Goal: Task Accomplishment & Management: Manage account settings

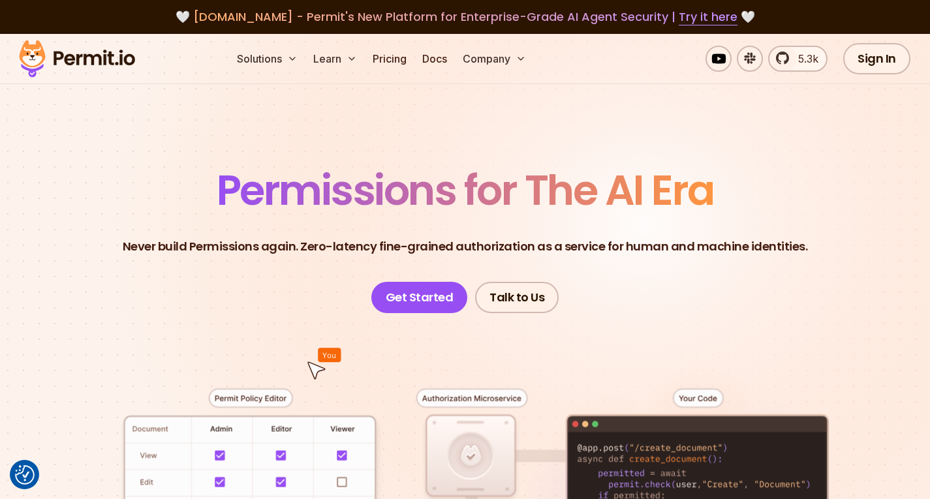
click at [905, 44] on div "Sign In Start Now" at bounding box center [921, 58] width 157 height 31
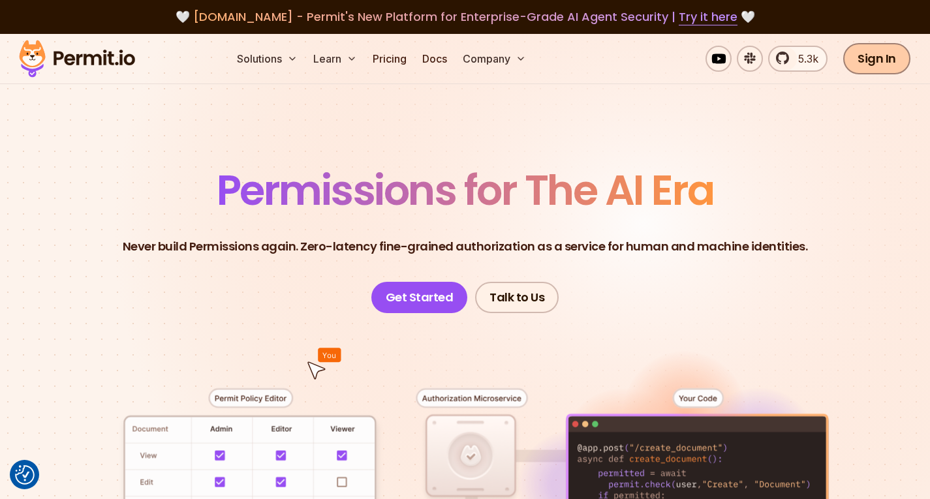
click at [903, 48] on link "Sign In" at bounding box center [876, 58] width 67 height 31
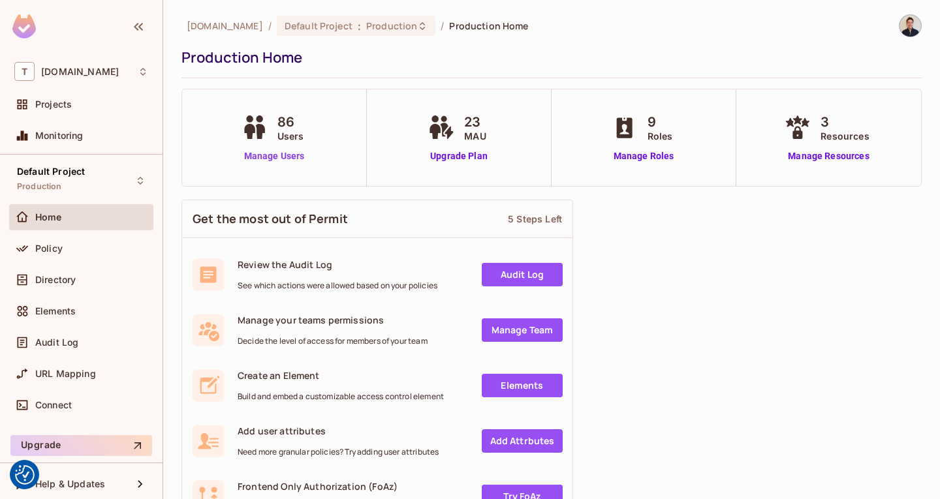
click at [286, 159] on link "Manage Users" at bounding box center [274, 156] width 72 height 14
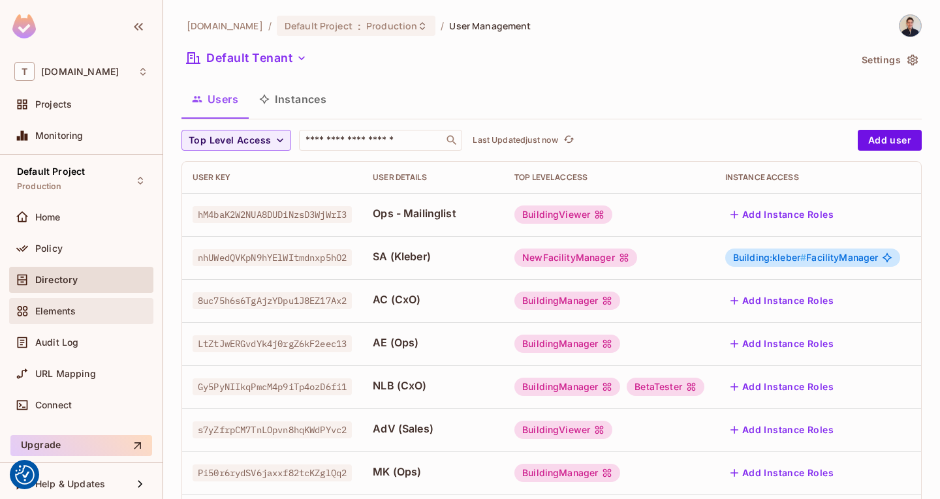
click at [78, 306] on div "Elements" at bounding box center [91, 311] width 113 height 10
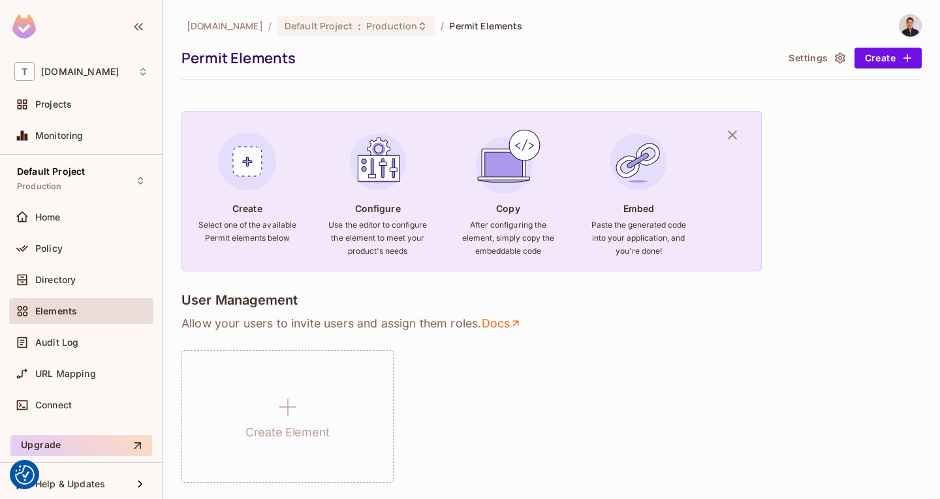
click at [50, 230] on div "Home" at bounding box center [81, 219] width 144 height 31
click at [58, 202] on div "Default Project Production Home Policy Directory Elements Audit Log URL Mapping…" at bounding box center [81, 293] width 163 height 276
click at [69, 228] on div "Home" at bounding box center [81, 217] width 144 height 26
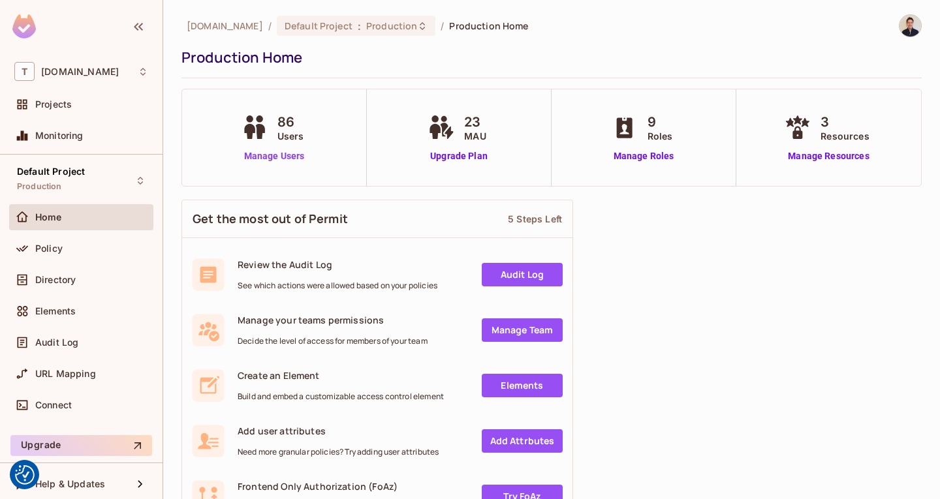
click at [269, 159] on link "Manage Users" at bounding box center [274, 156] width 72 height 14
click at [637, 153] on link "Manage Roles" at bounding box center [643, 156] width 71 height 14
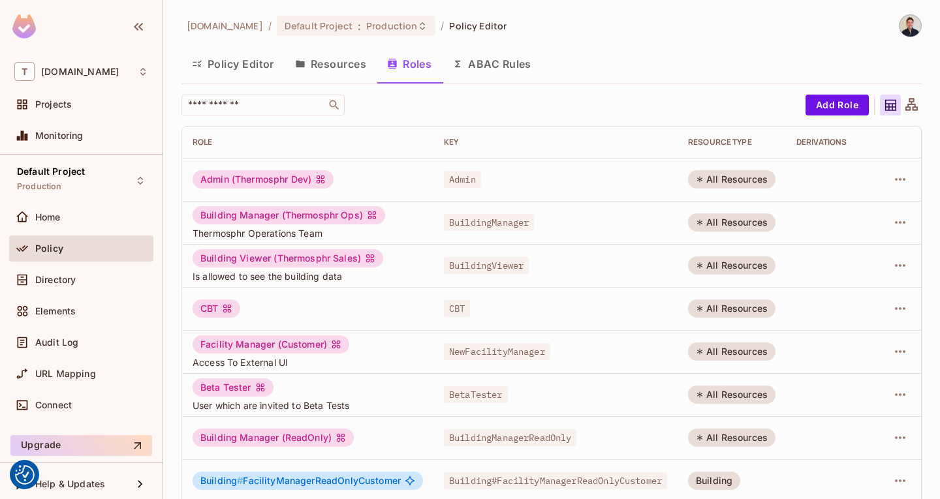
click at [236, 61] on button "Policy Editor" at bounding box center [232, 64] width 103 height 33
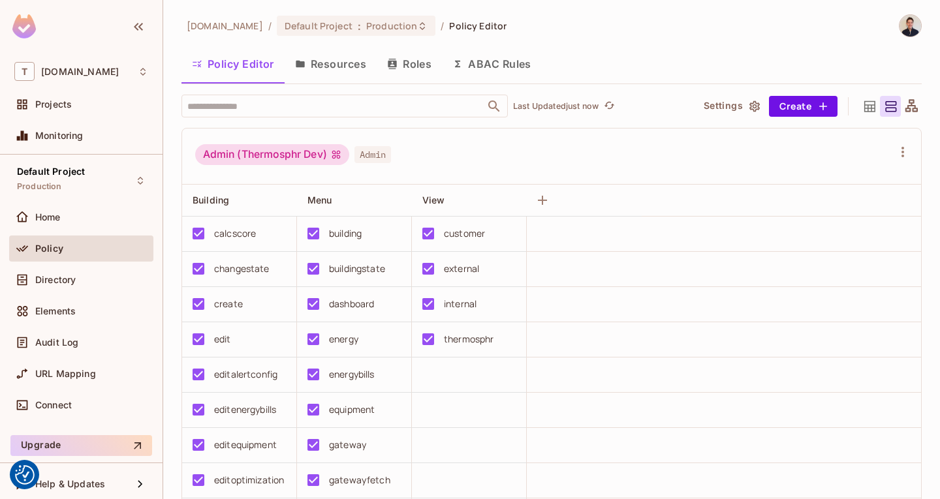
click at [322, 48] on button "Resources" at bounding box center [331, 64] width 92 height 33
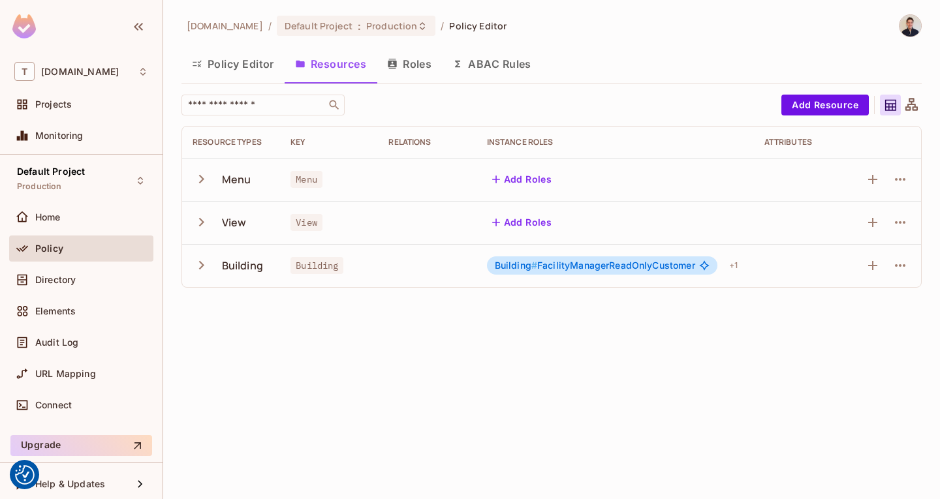
click at [203, 229] on icon "button" at bounding box center [202, 222] width 18 height 18
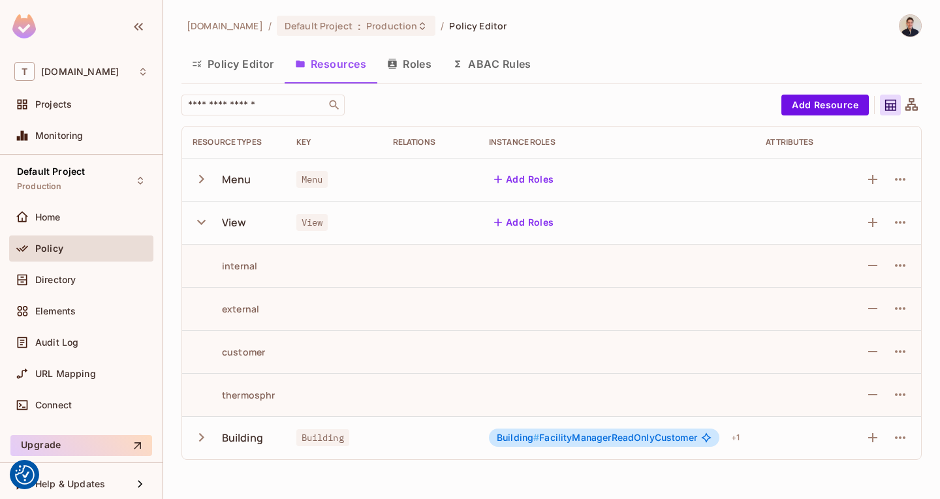
click at [200, 223] on icon "button" at bounding box center [201, 222] width 8 height 5
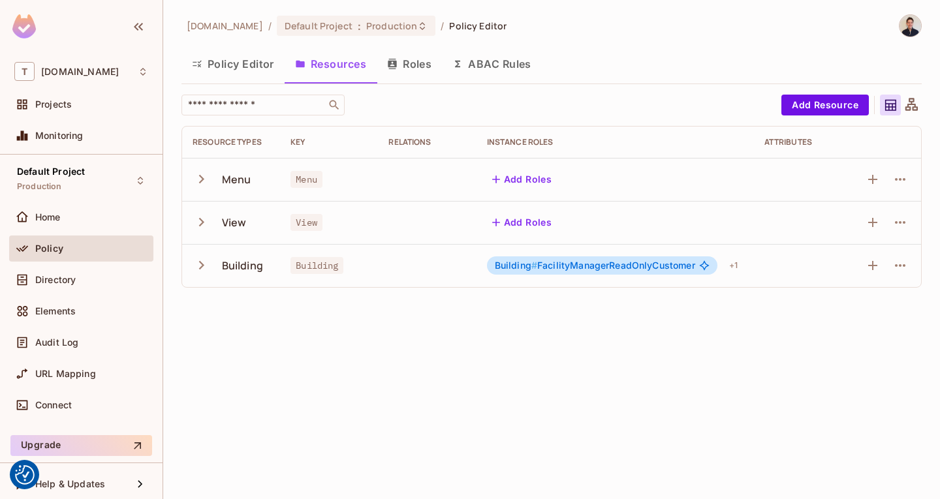
click at [200, 192] on button "button" at bounding box center [204, 179] width 23 height 28
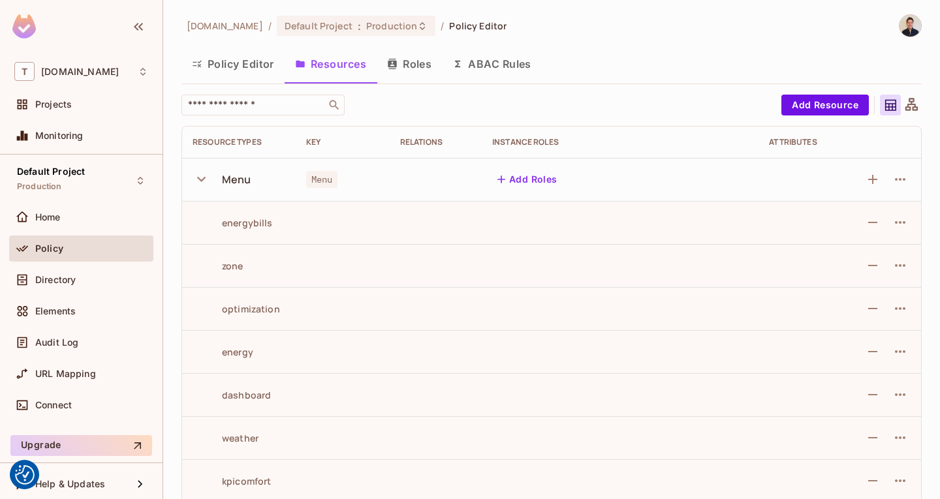
click at [219, 49] on button "Policy Editor" at bounding box center [232, 64] width 103 height 33
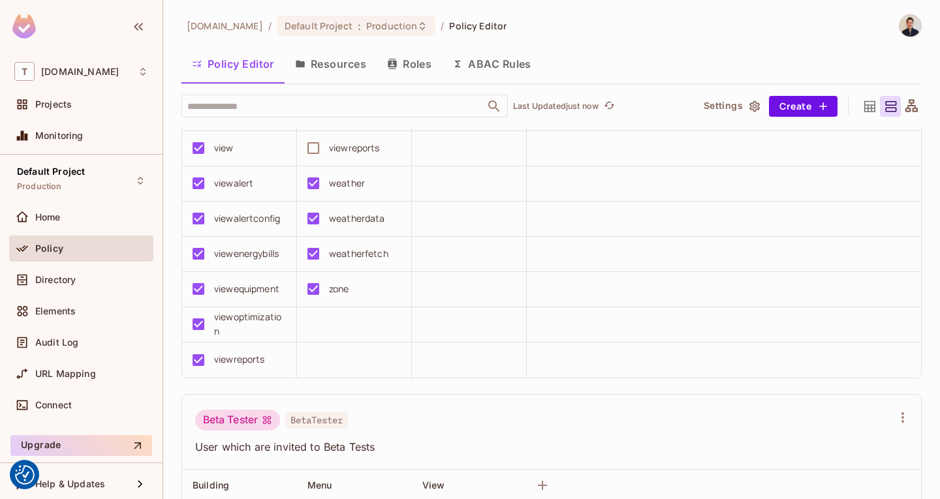
click at [435, 228] on td at bounding box center [469, 219] width 115 height 35
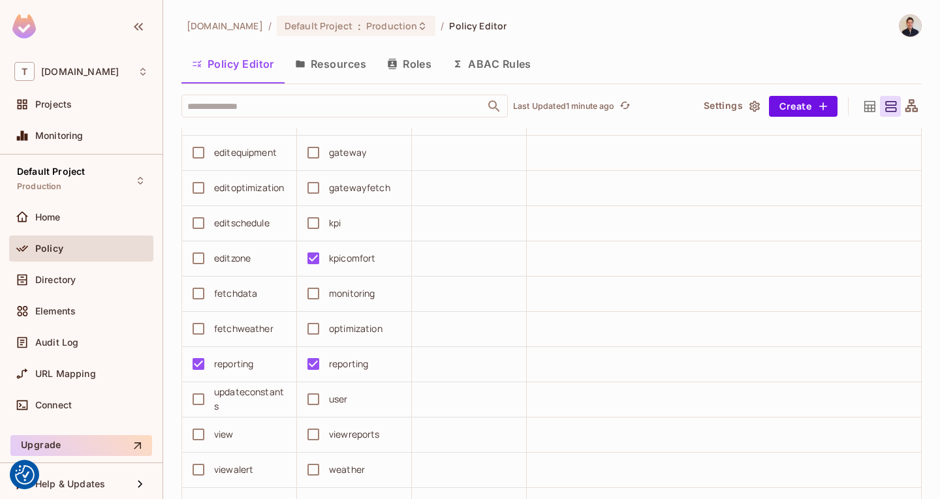
scroll to position [5440, 0]
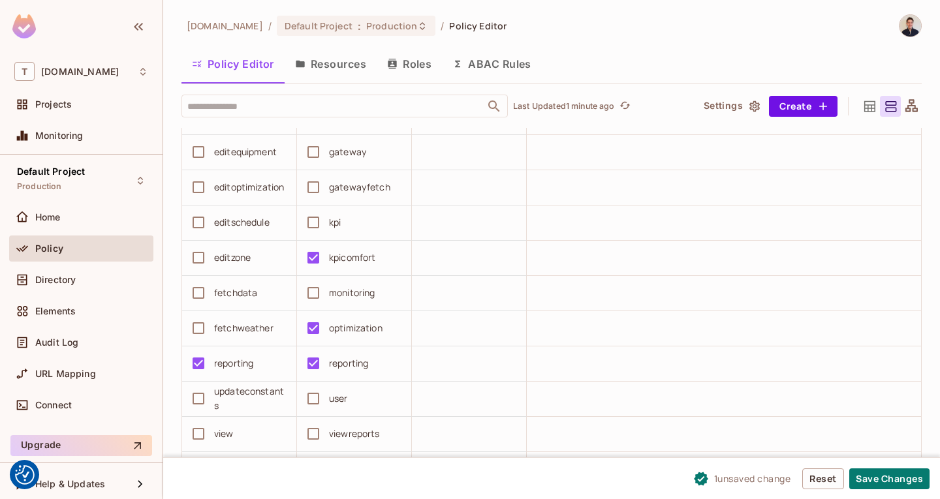
click at [914, 489] on button "Save Changes" at bounding box center [889, 479] width 80 height 21
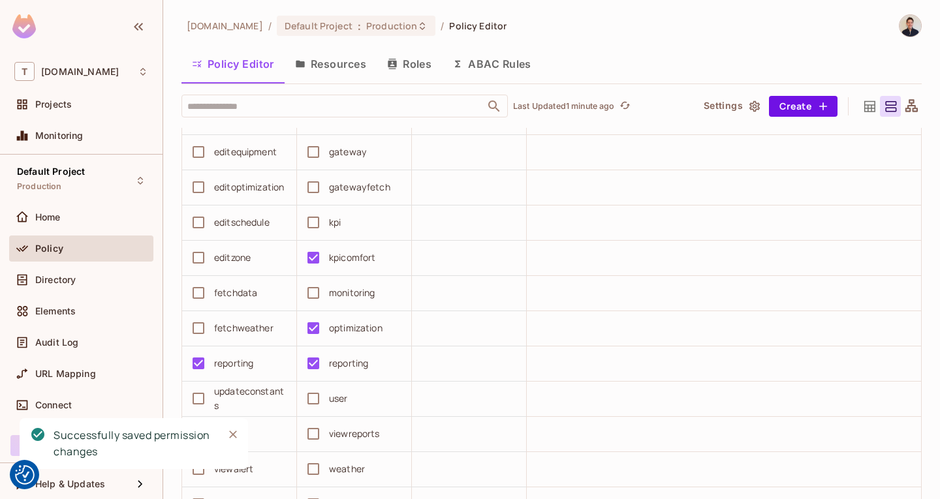
click at [352, 65] on button "Resources" at bounding box center [331, 64] width 92 height 33
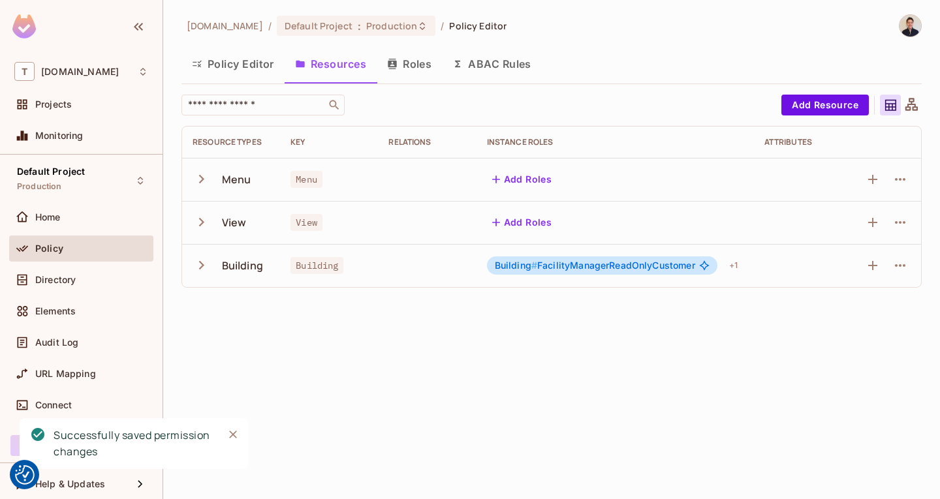
click at [414, 66] on button "Roles" at bounding box center [409, 64] width 65 height 33
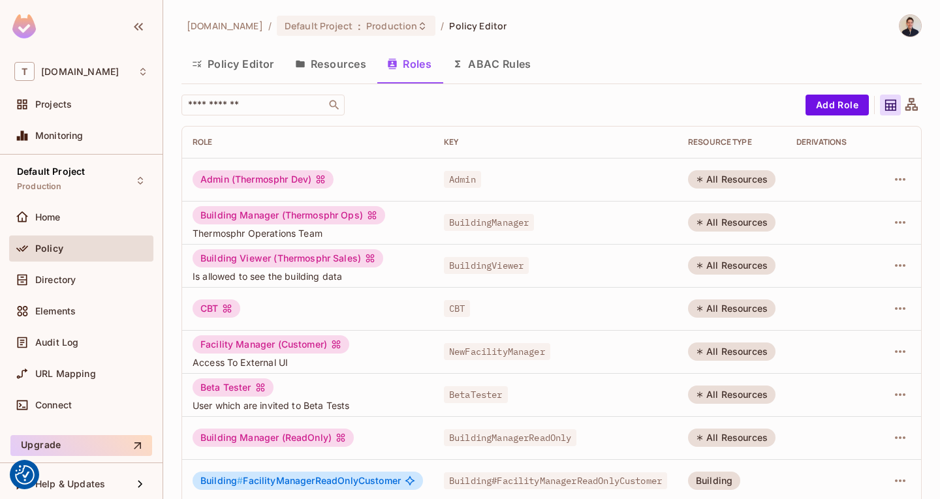
click at [315, 59] on button "Resources" at bounding box center [331, 64] width 92 height 33
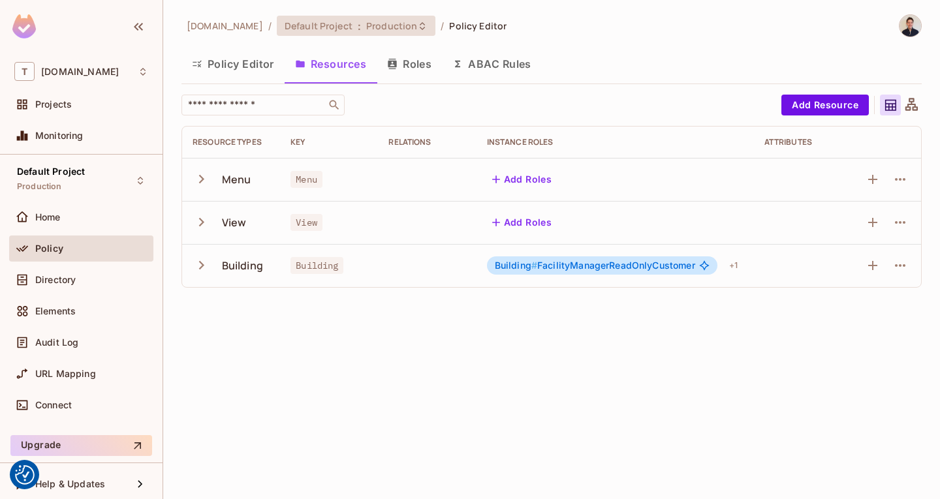
click at [373, 25] on span "Production" at bounding box center [391, 26] width 51 height 12
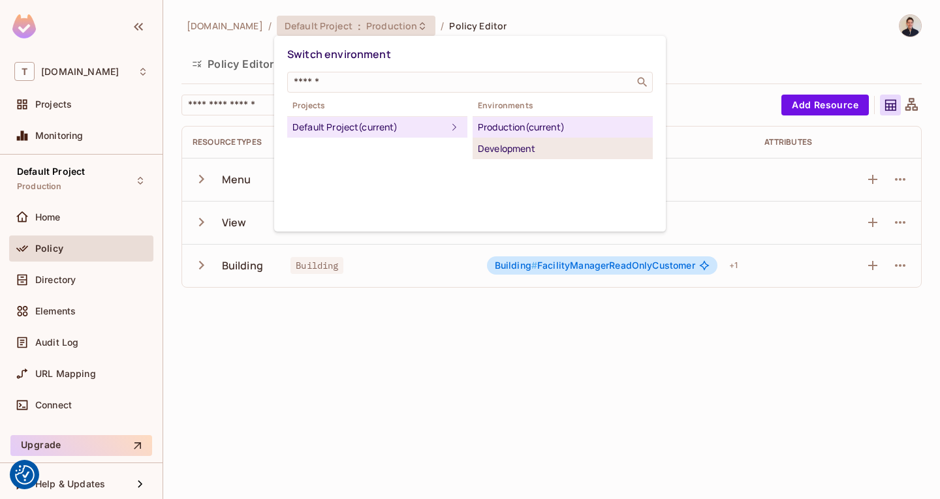
click at [518, 144] on div "Development" at bounding box center [563, 149] width 170 height 16
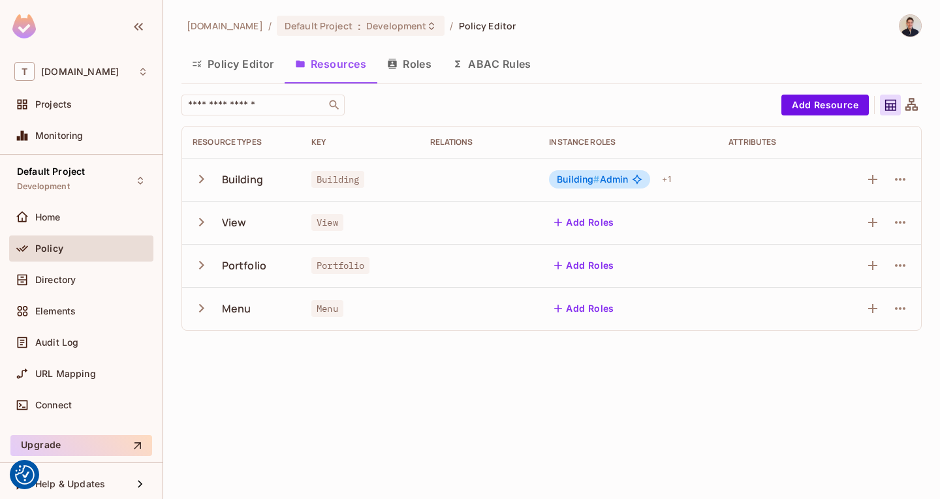
click at [76, 242] on div "Policy" at bounding box center [81, 249] width 134 height 16
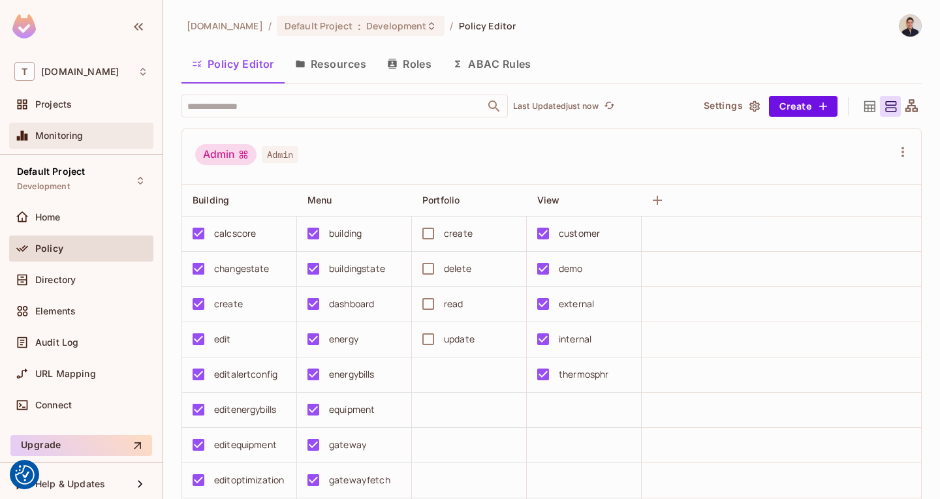
click at [70, 133] on span "Monitoring" at bounding box center [59, 136] width 48 height 10
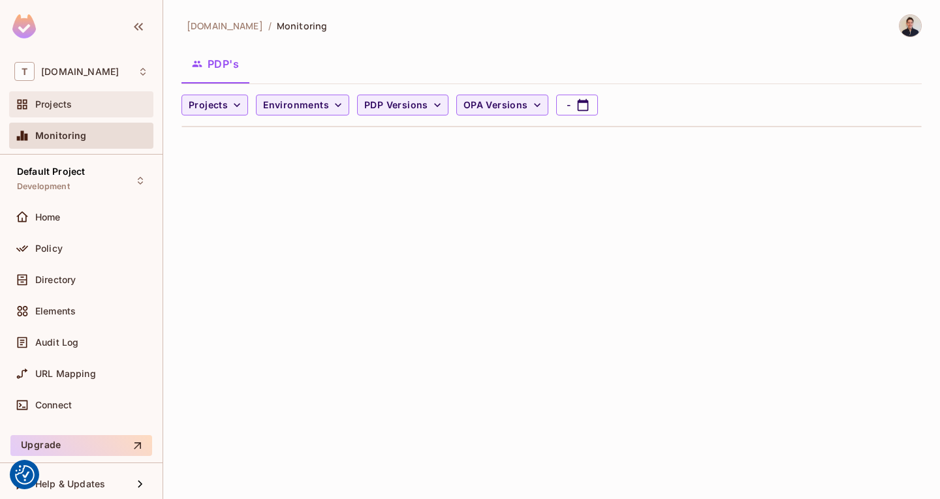
click at [93, 103] on div "Projects" at bounding box center [91, 104] width 113 height 10
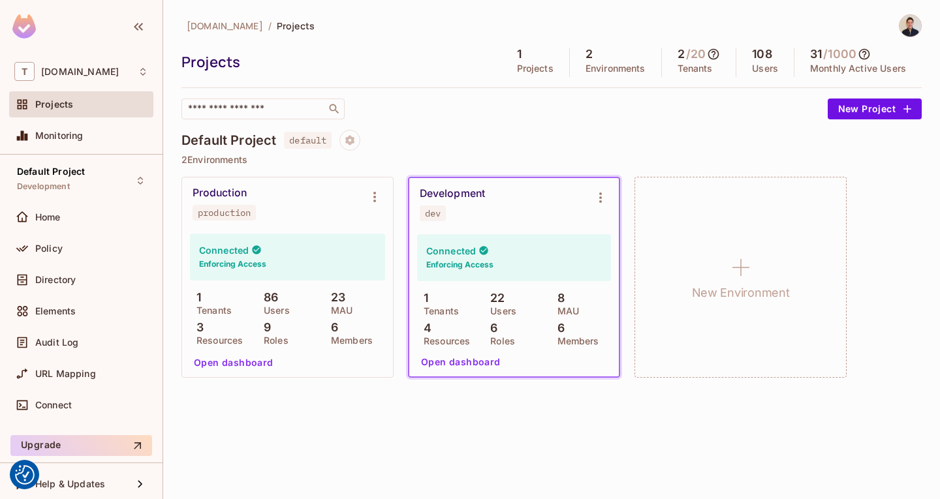
click at [253, 362] on button "Open dashboard" at bounding box center [234, 362] width 90 height 21
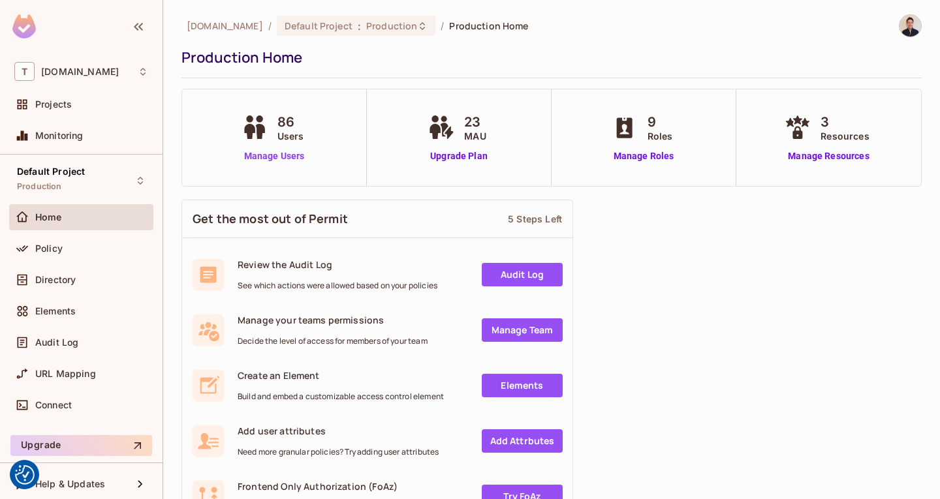
click at [272, 155] on link "Manage Users" at bounding box center [274, 156] width 72 height 14
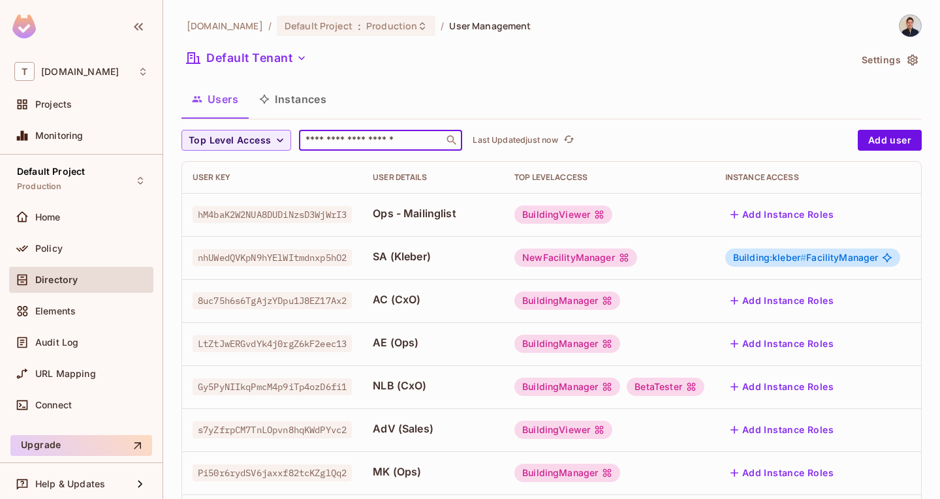
drag, startPoint x: 424, startPoint y: 167, endPoint x: 400, endPoint y: 138, distance: 37.1
click at [400, 138] on input "text" at bounding box center [371, 140] width 137 height 13
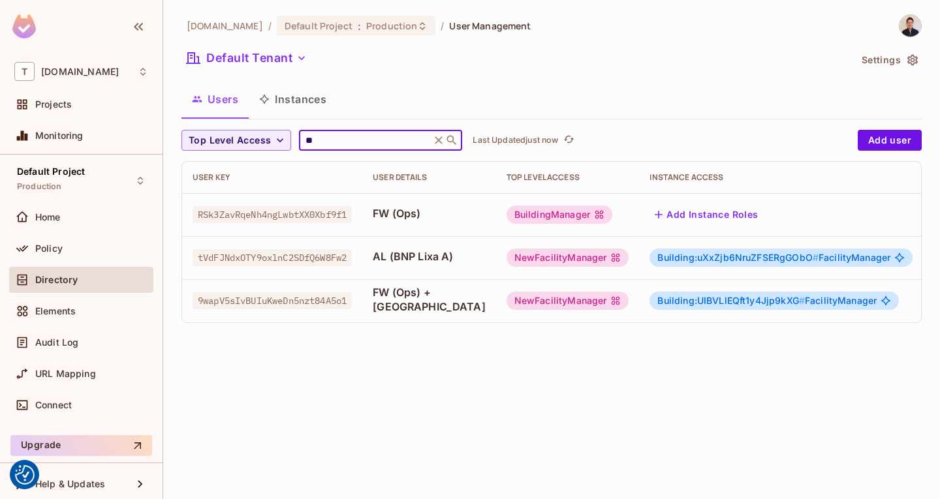
type input "*"
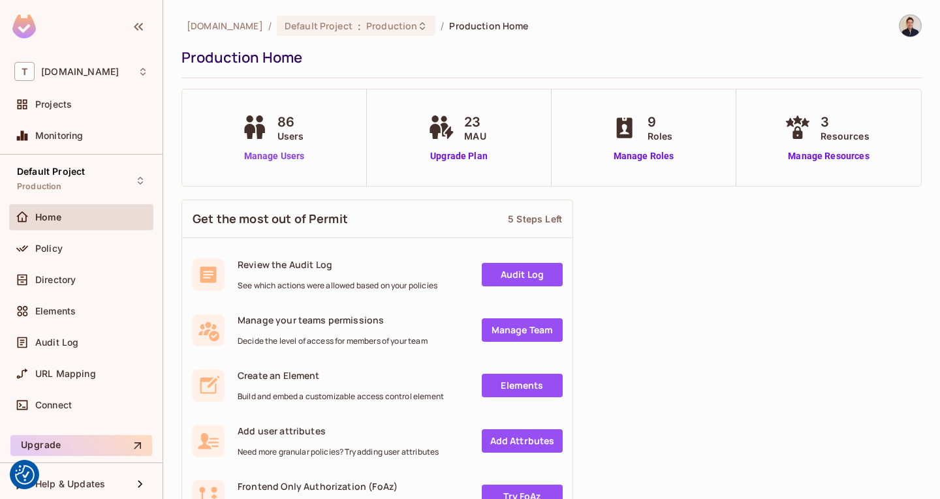
click at [293, 158] on link "Manage Users" at bounding box center [274, 156] width 72 height 14
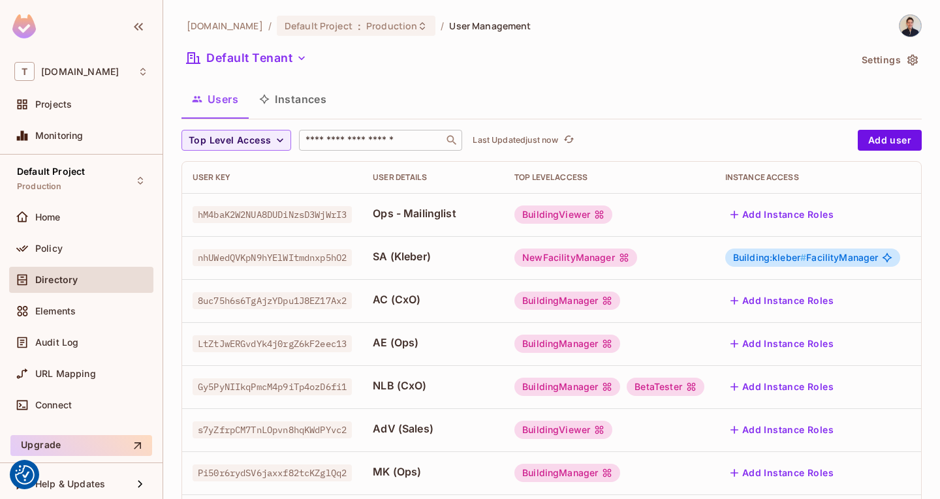
click at [414, 149] on div "​" at bounding box center [380, 140] width 163 height 21
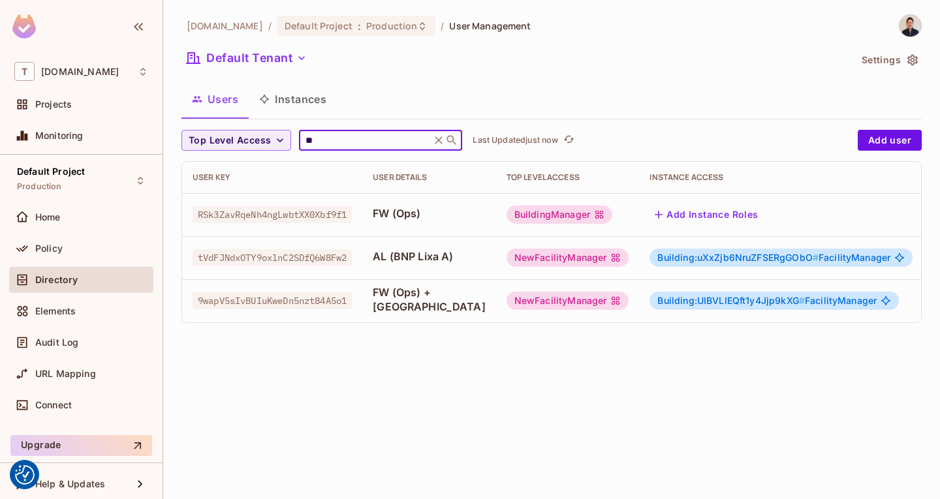
type input "**"
click at [448, 258] on td "AL (BNP Lixa A)" at bounding box center [429, 257] width 134 height 43
drag, startPoint x: 418, startPoint y: 305, endPoint x: 778, endPoint y: 317, distance: 359.8
click at [418, 304] on span "FW (Ops) + [GEOGRAPHIC_DATA]" at bounding box center [429, 299] width 113 height 29
click at [936, 305] on icon "button" at bounding box center [944, 301] width 16 height 16
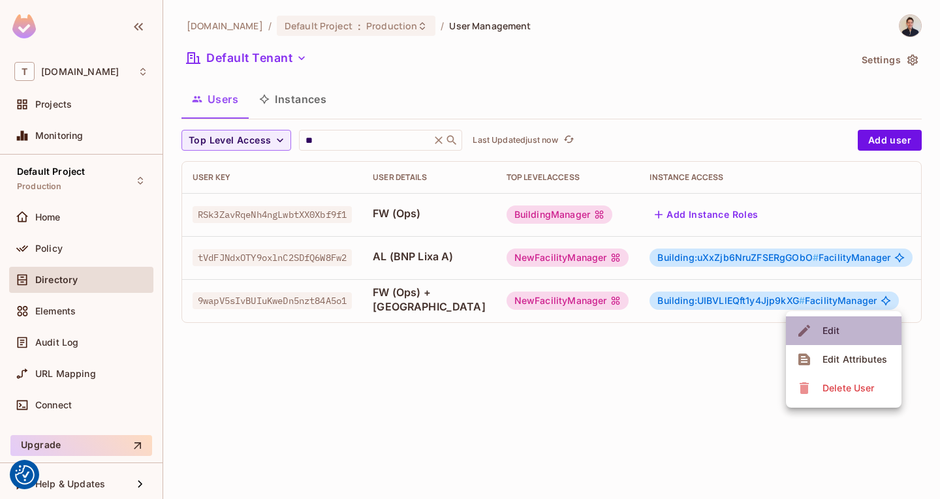
click at [871, 324] on li "Edit" at bounding box center [844, 331] width 116 height 29
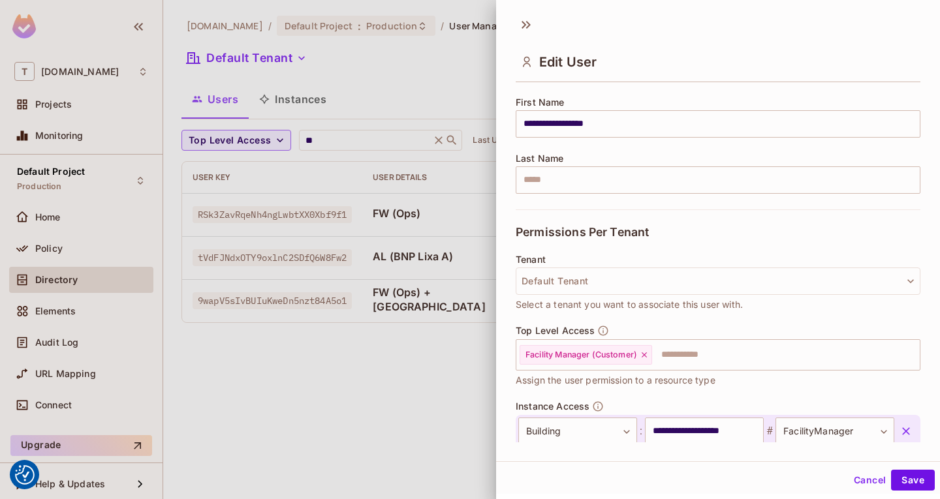
scroll to position [233, 0]
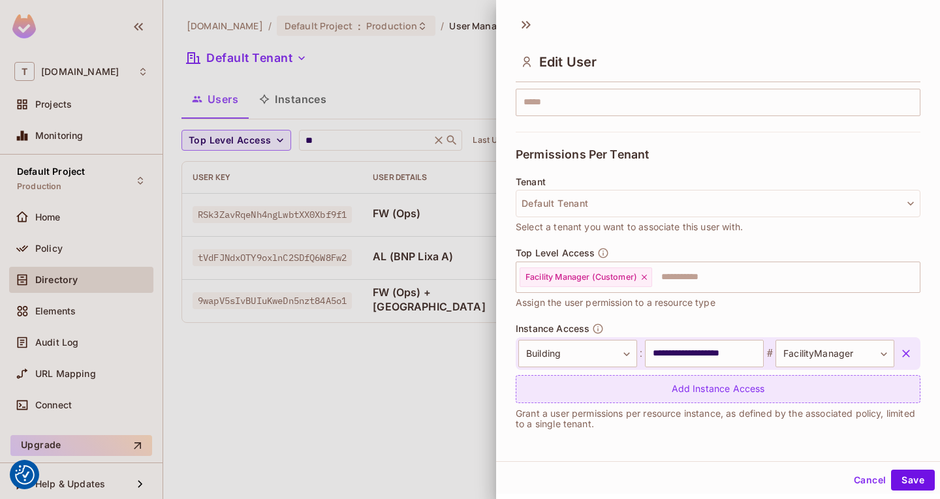
click at [616, 386] on div "Add Instance Access" at bounding box center [718, 389] width 405 height 28
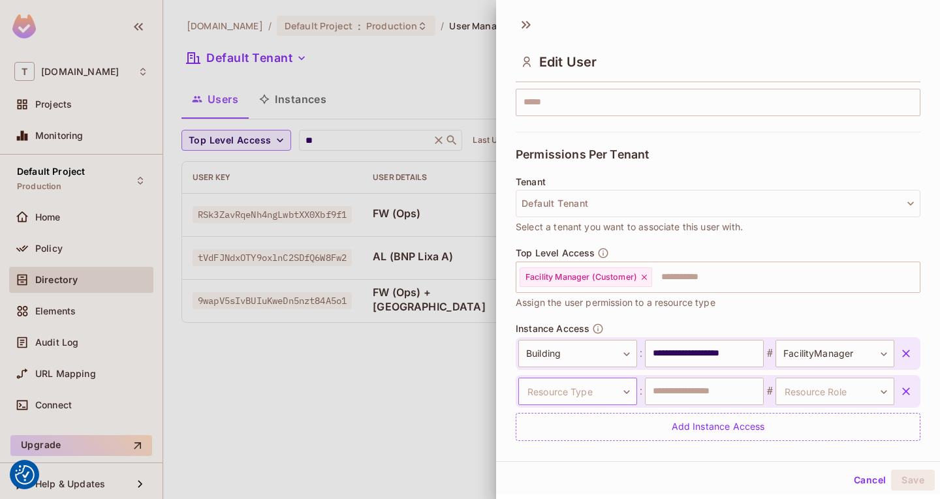
click at [594, 388] on body "We use cookies to enhance your browsing experience, serve personalized ads or c…" at bounding box center [470, 249] width 940 height 499
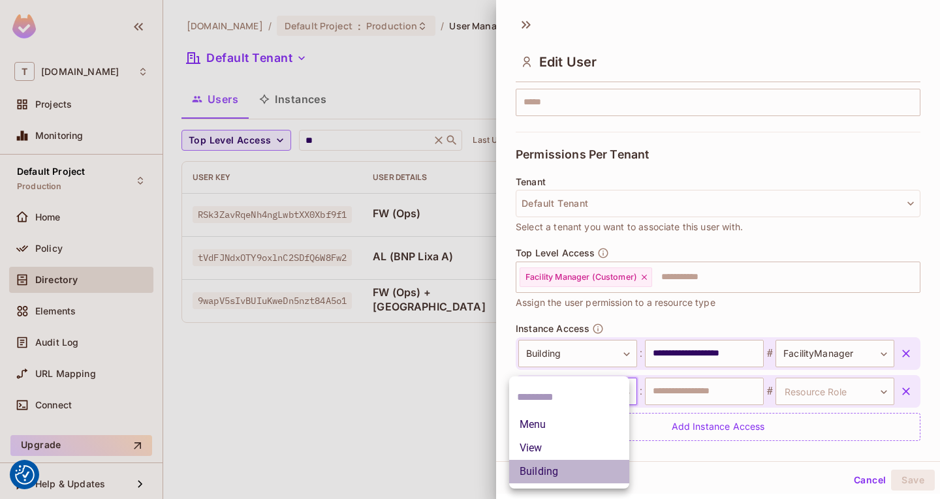
click at [591, 463] on li "Building" at bounding box center [569, 471] width 120 height 23
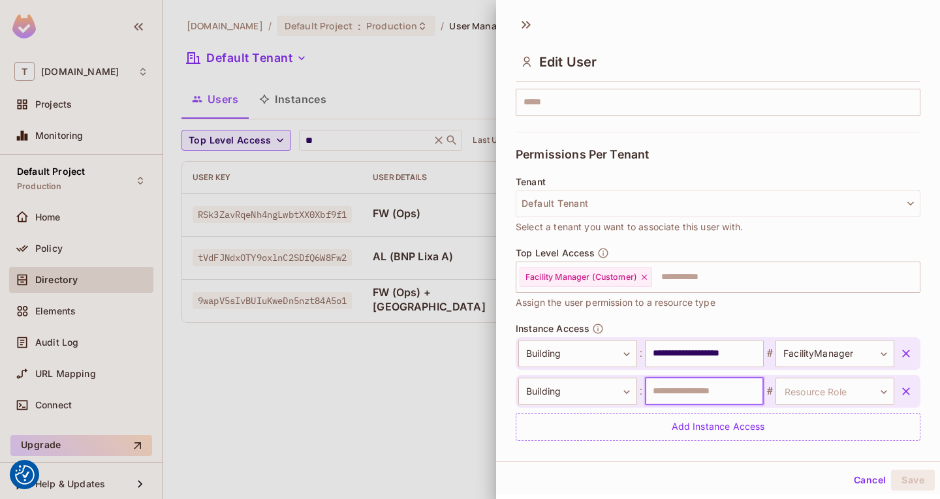
click at [722, 389] on input "text" at bounding box center [704, 391] width 119 height 27
paste input "**********"
type input "**********"
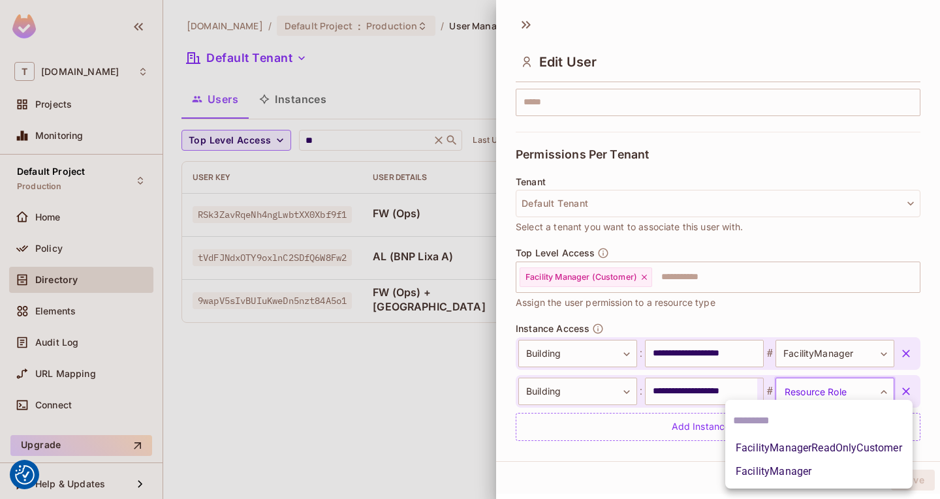
click at [811, 399] on body "We use cookies to enhance your browsing experience, serve personalized ads or c…" at bounding box center [470, 249] width 940 height 499
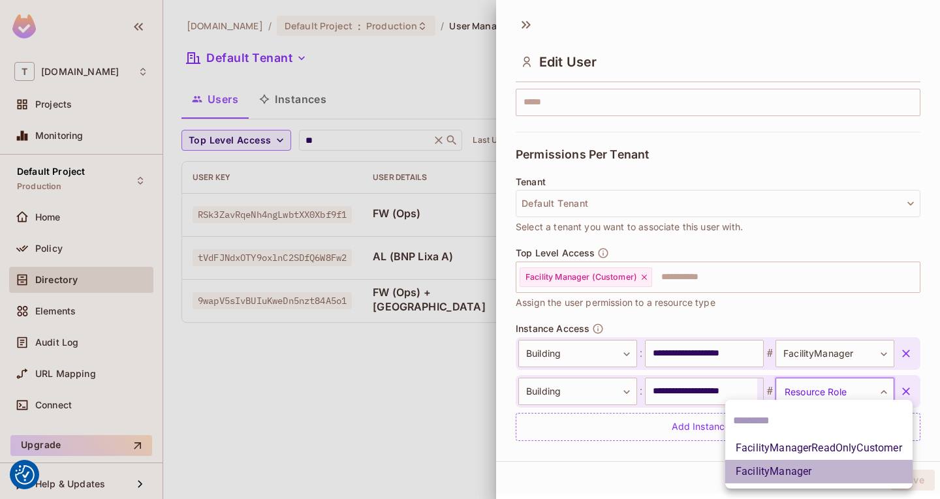
click at [829, 471] on li "FacilityManager" at bounding box center [818, 471] width 187 height 23
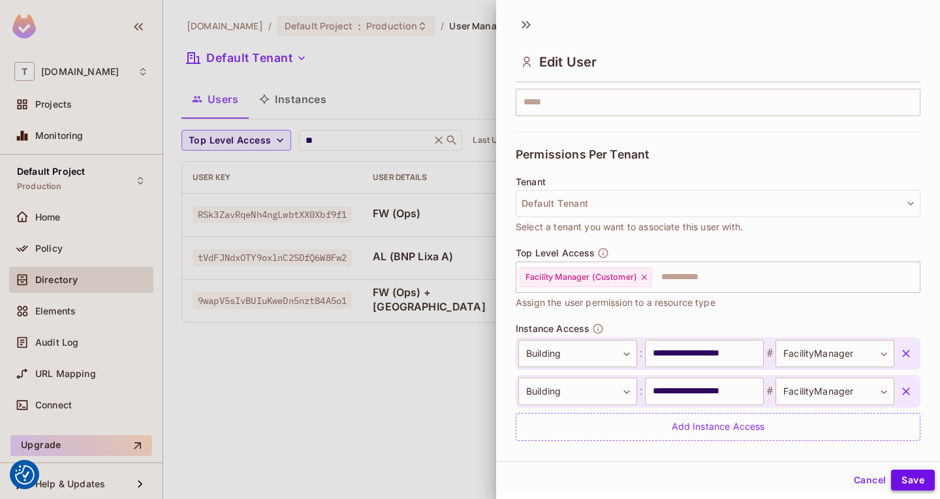
click at [915, 474] on button "Save" at bounding box center [913, 480] width 44 height 21
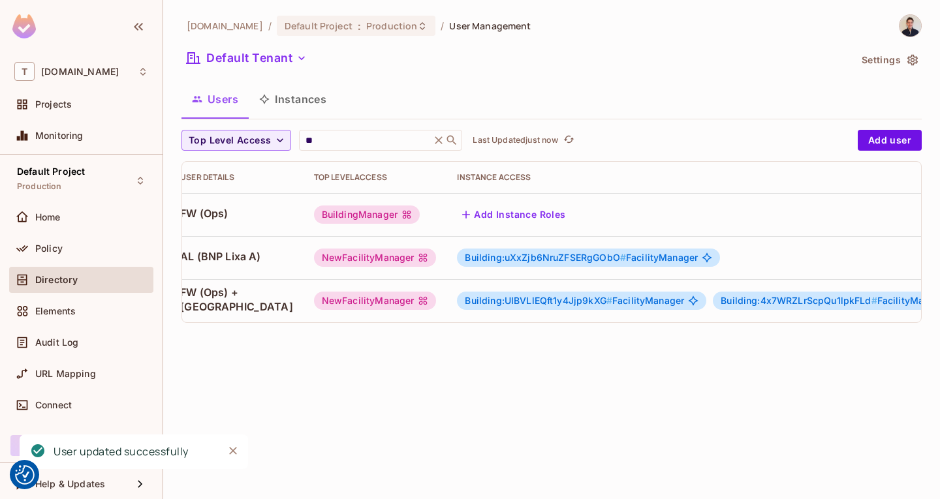
scroll to position [0, 240]
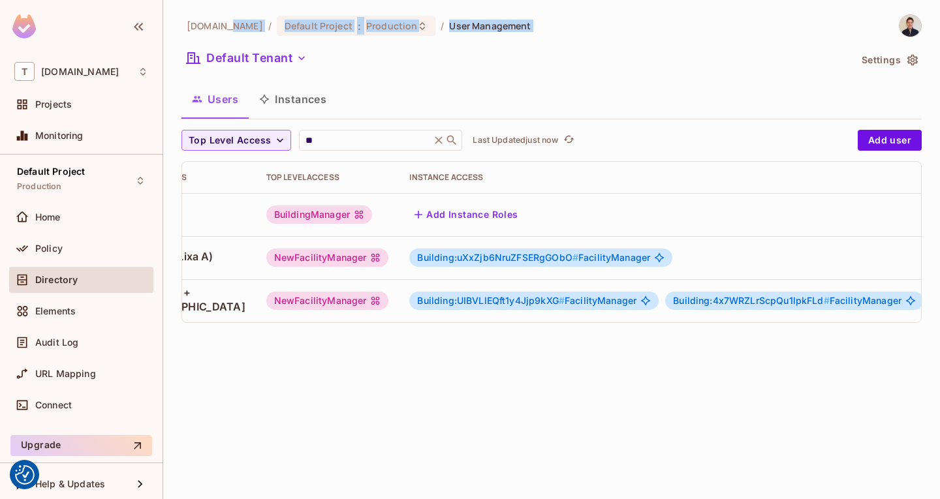
drag, startPoint x: 367, startPoint y: 77, endPoint x: 232, endPoint y: 23, distance: 146.2
click at [232, 23] on div "thermosphr.com / Default Project : Production / User Management Default Tenant …" at bounding box center [551, 173] width 740 height 319
click at [232, 23] on span "[DOMAIN_NAME]" at bounding box center [225, 26] width 76 height 12
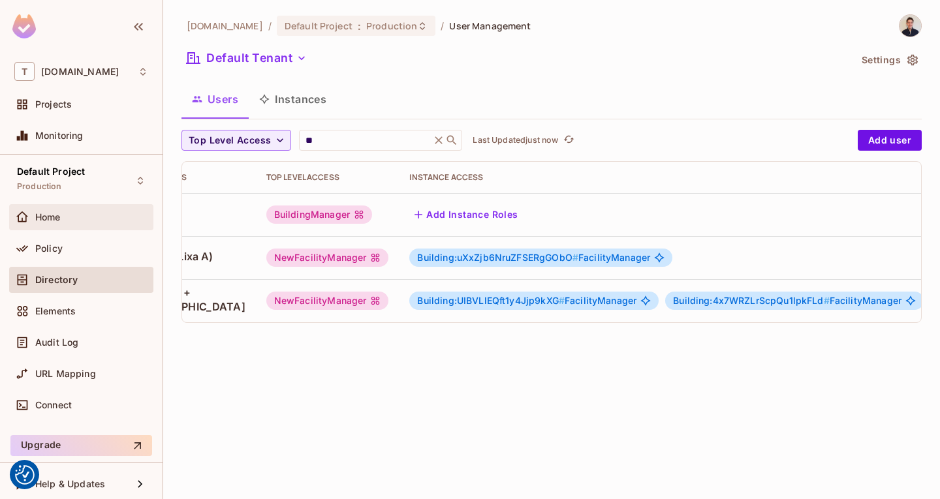
click at [66, 224] on div "Home" at bounding box center [81, 217] width 134 height 16
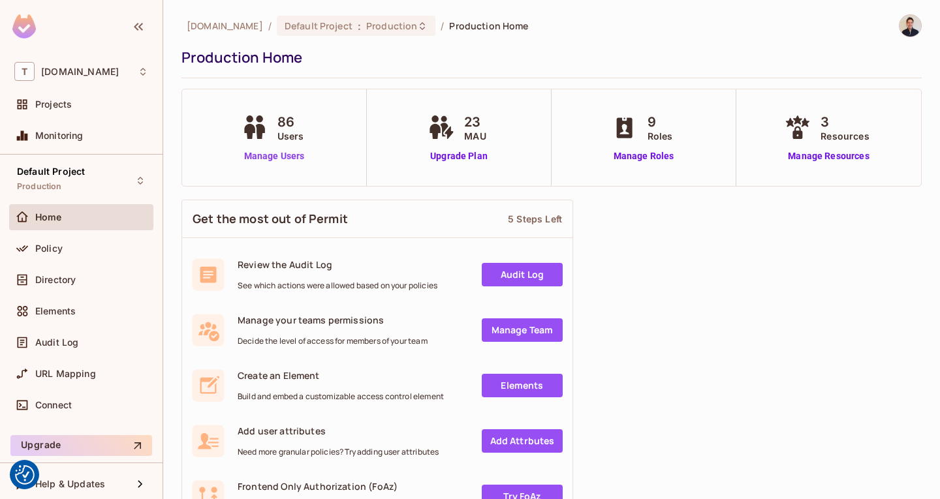
click at [279, 153] on link "Manage Users" at bounding box center [274, 156] width 72 height 14
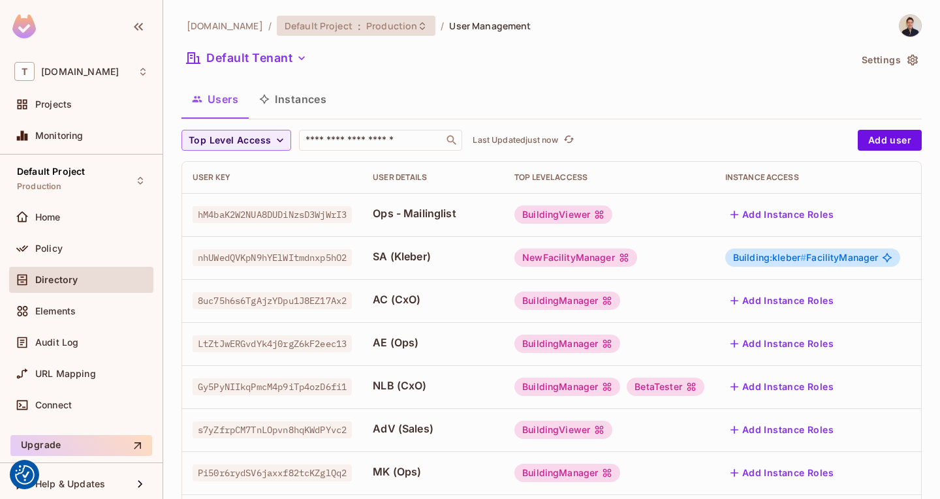
click at [392, 29] on span "Production" at bounding box center [391, 26] width 51 height 12
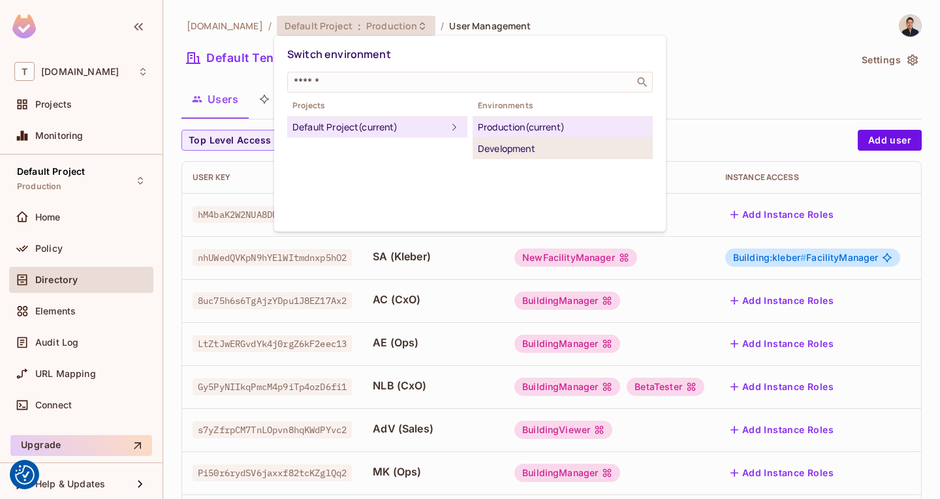
click at [525, 146] on div "Development" at bounding box center [563, 149] width 170 height 16
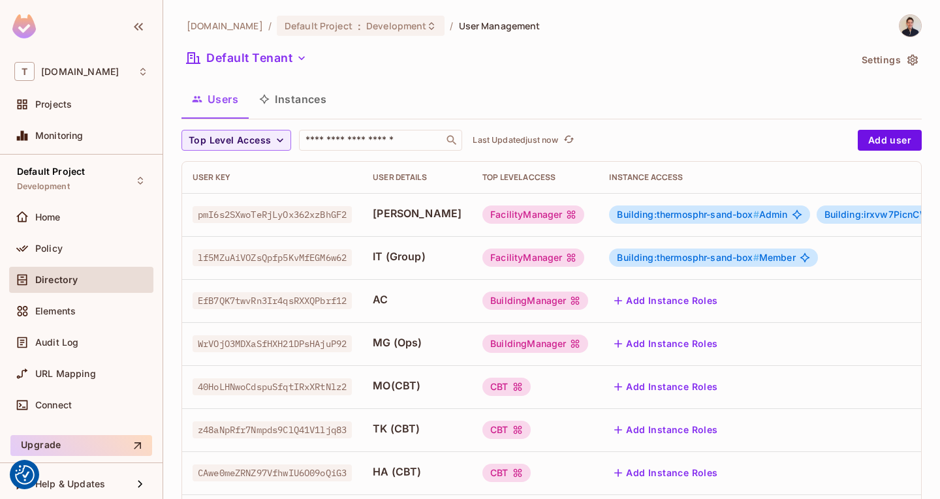
click at [536, 81] on div "[DOMAIN_NAME] / Default Project : Development / User Management Default Tenant …" at bounding box center [551, 453] width 740 height 879
click at [394, 139] on input "text" at bounding box center [371, 140] width 137 height 13
type input "*****"
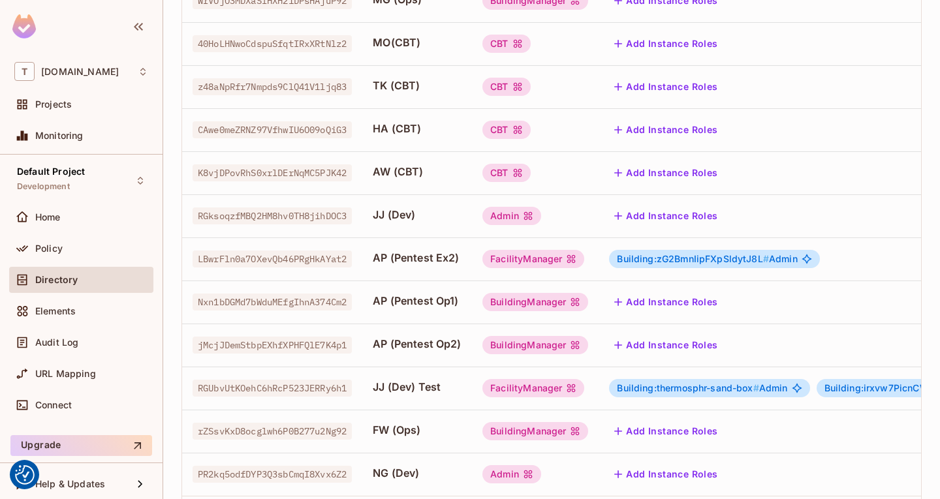
scroll to position [432, 0]
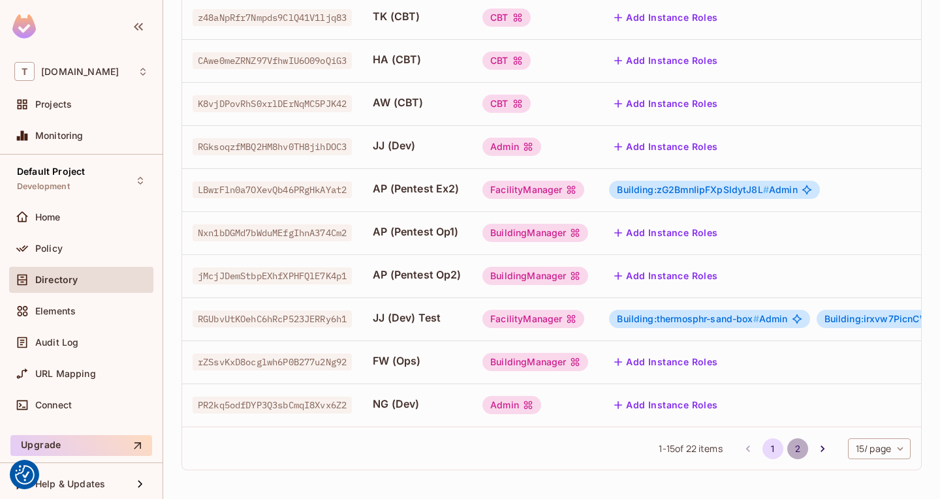
click at [787, 448] on button "2" at bounding box center [797, 449] width 21 height 21
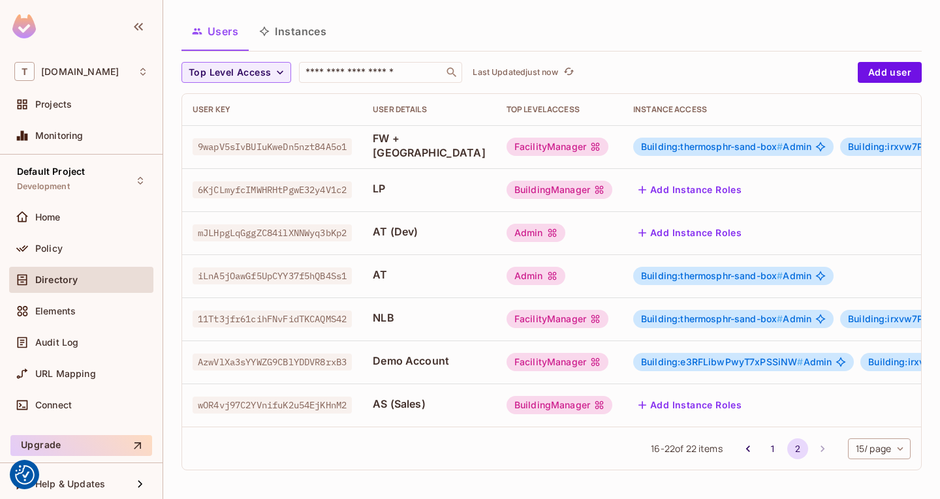
scroll to position [78, 0]
click at [259, 356] on span "AzwVlXa3sYYWZG9CBlYDDVR8rxB3" at bounding box center [272, 362] width 159 height 17
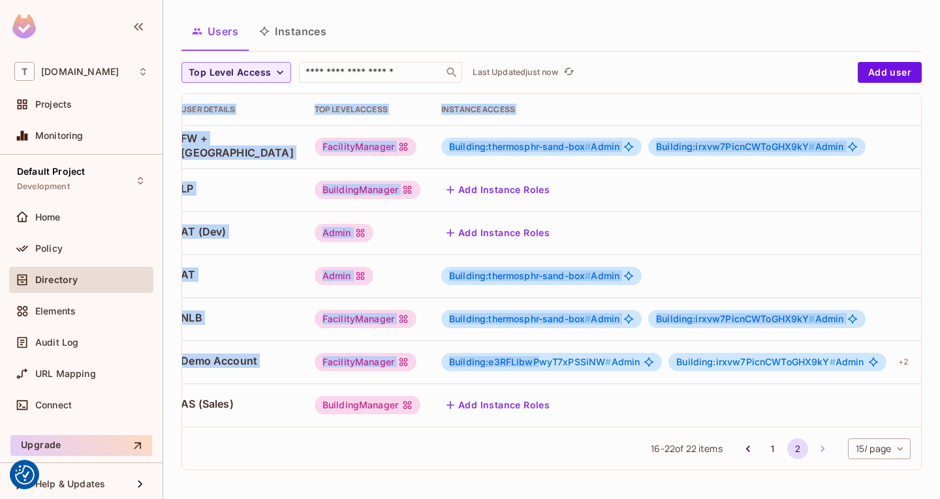
drag, startPoint x: 679, startPoint y: 357, endPoint x: 939, endPoint y: 361, distance: 259.8
click at [939, 361] on div "thermosphr.com / Default Project : Development / User Management Default Tenant…" at bounding box center [551, 249] width 777 height 499
click at [771, 359] on div "Building:irxvw7PicnCWToGHX9kY # Admin" at bounding box center [776, 362] width 217 height 18
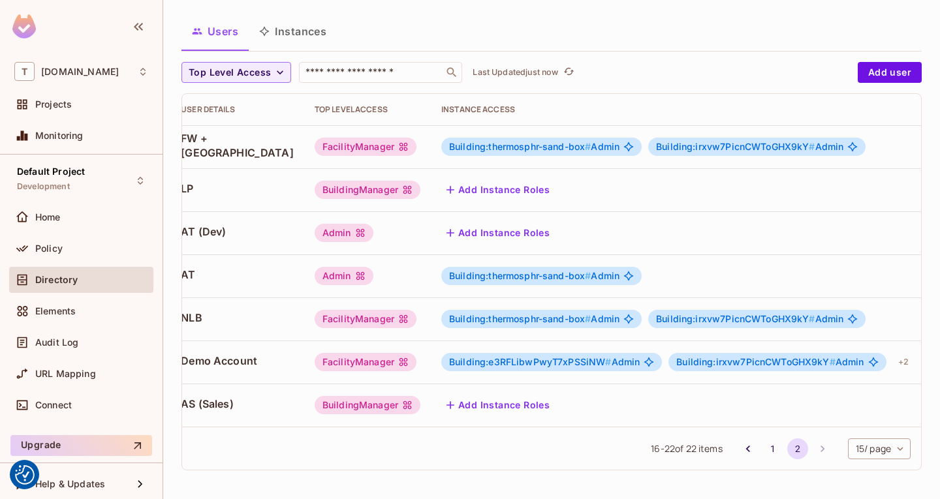
click at [774, 357] on span "Building:irxvw7PicnCWToGHX9kY #" at bounding box center [755, 361] width 159 height 11
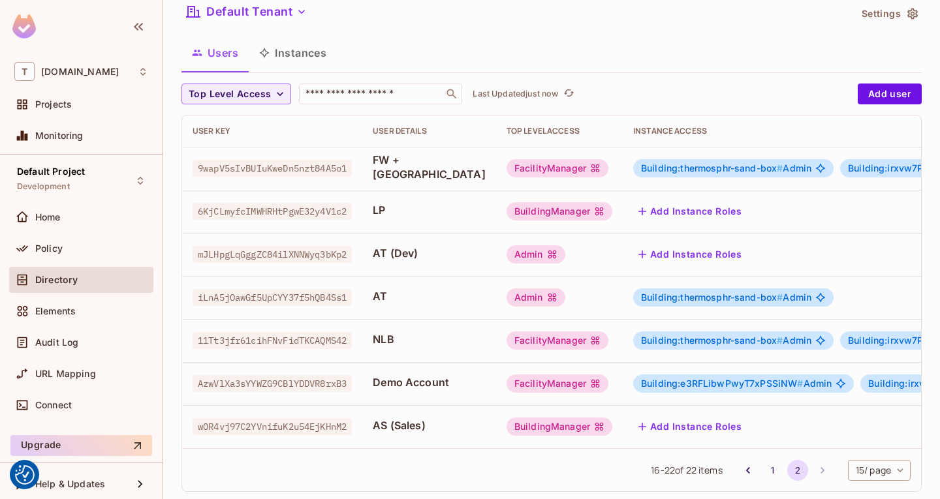
scroll to position [0, 0]
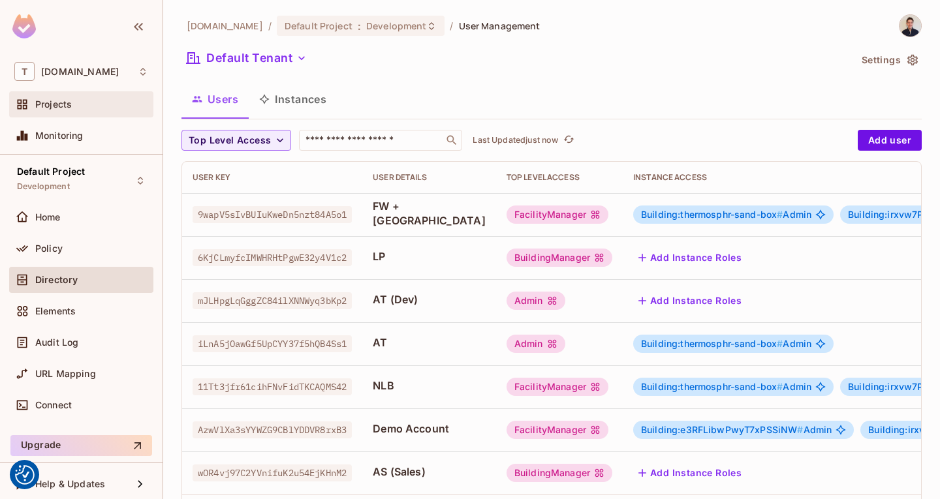
click at [56, 99] on div "Projects" at bounding box center [81, 105] width 134 height 16
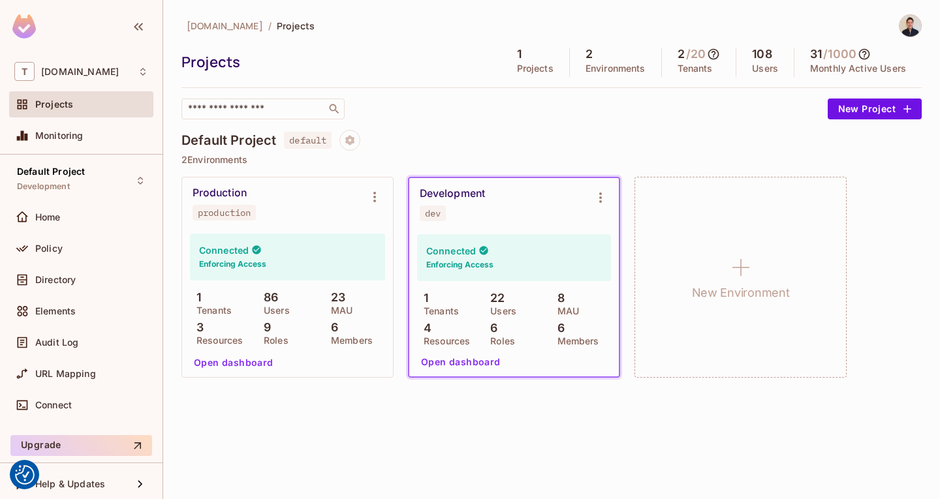
click at [444, 363] on button "Open dashboard" at bounding box center [461, 362] width 90 height 21
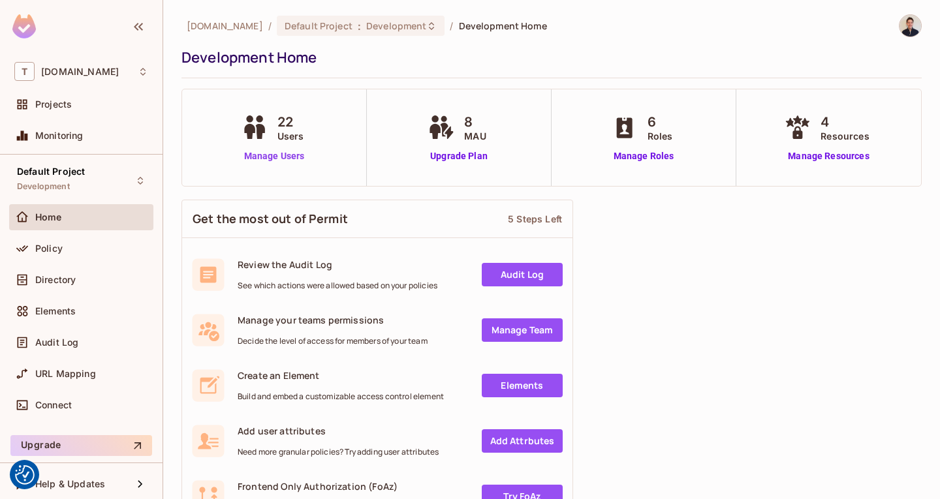
click at [295, 150] on link "Manage Users" at bounding box center [274, 156] width 72 height 14
click at [667, 157] on link "Manage Roles" at bounding box center [643, 156] width 71 height 14
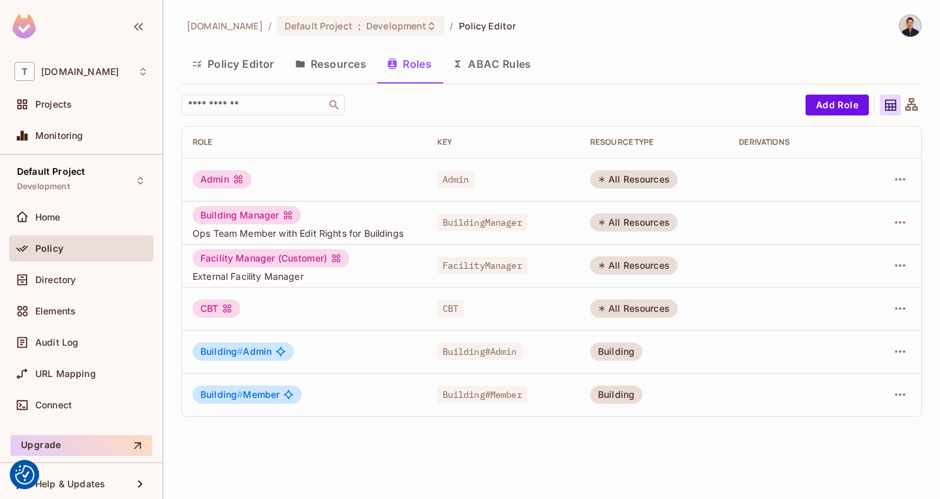
click at [239, 60] on button "Policy Editor" at bounding box center [232, 64] width 103 height 33
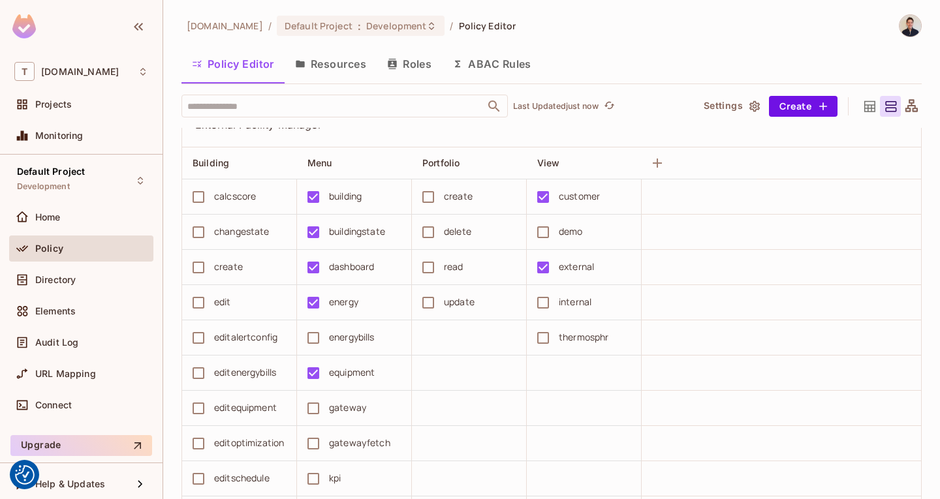
scroll to position [2415, 0]
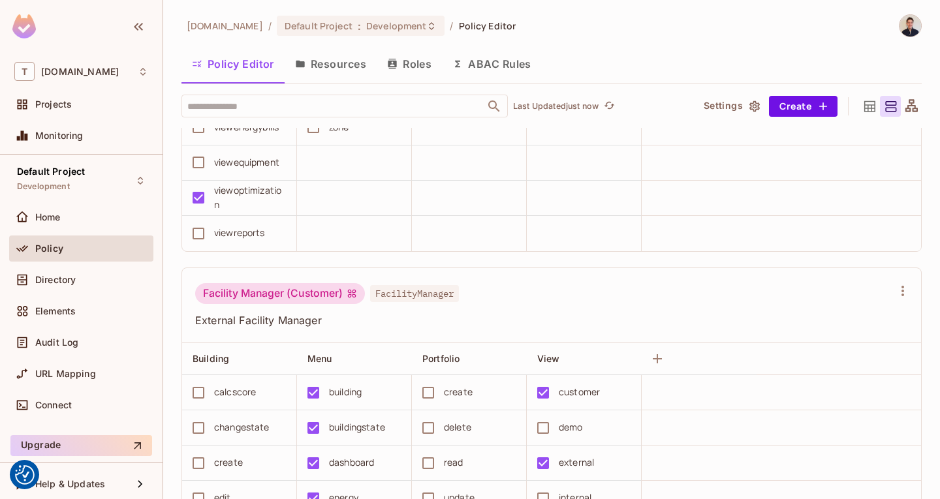
click at [400, 294] on span "FacilityManager" at bounding box center [414, 293] width 89 height 17
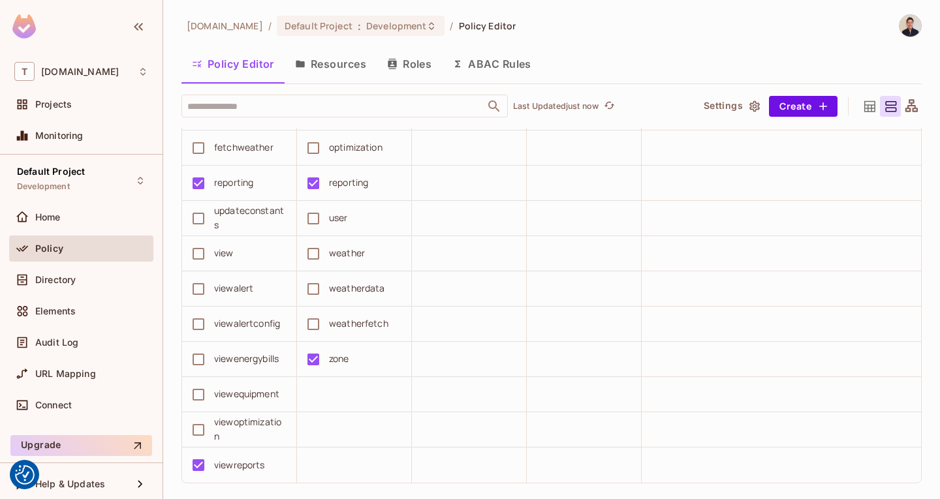
scroll to position [2917, 0]
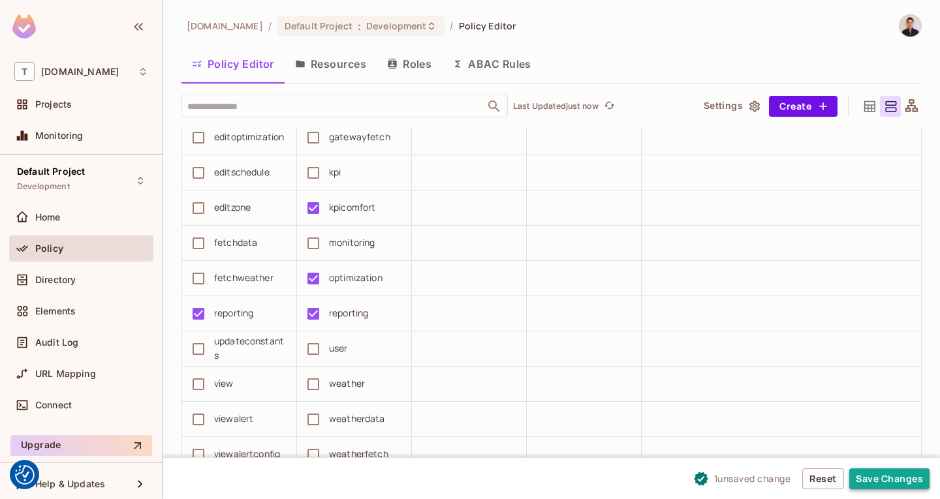
click at [894, 469] on button "Save Changes" at bounding box center [889, 479] width 80 height 21
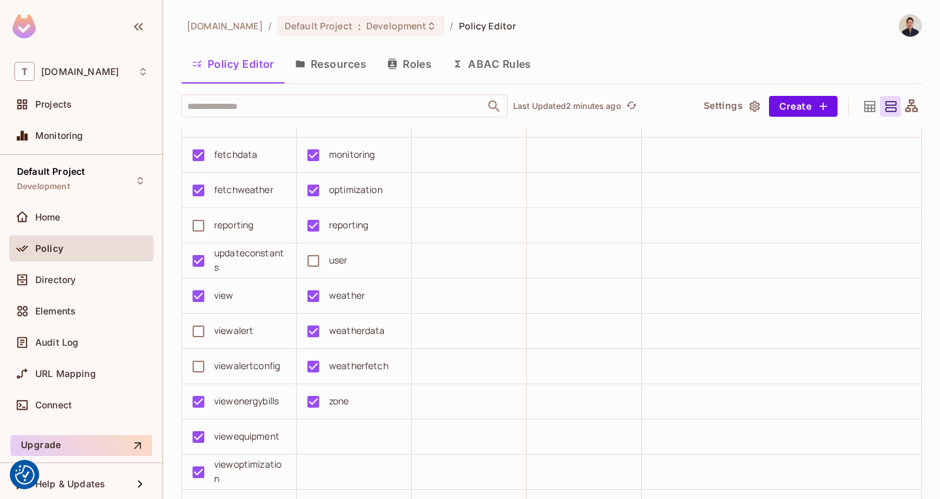
scroll to position [1331, 0]
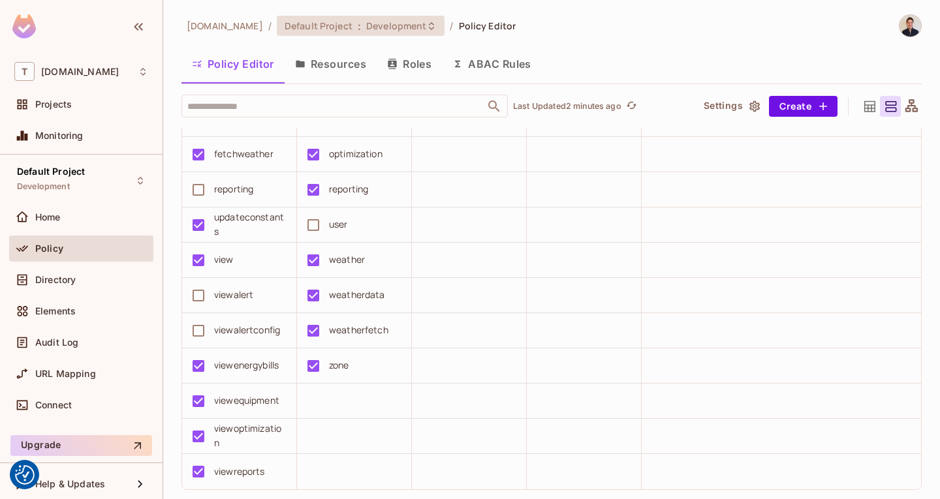
click at [405, 29] on span "Development" at bounding box center [396, 26] width 60 height 12
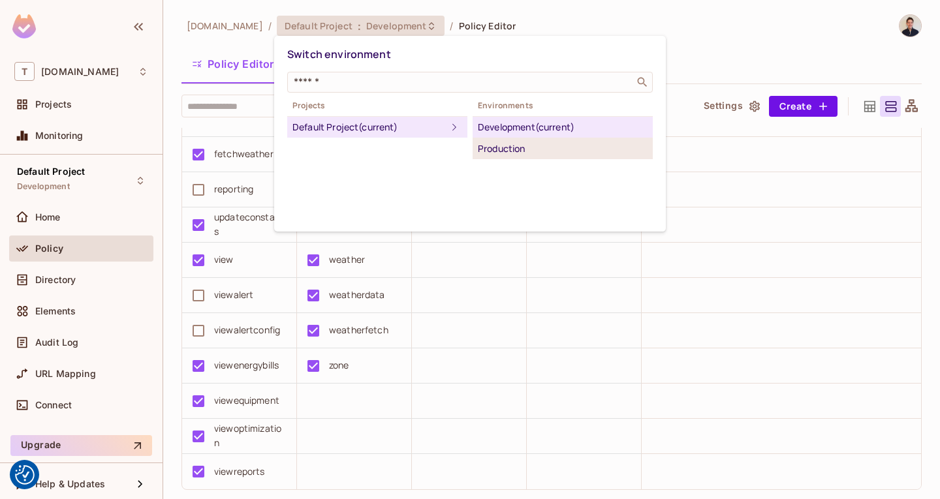
click at [504, 144] on div "Production" at bounding box center [563, 149] width 170 height 16
click at [504, 144] on div "thermosphr.com / Default Project : Development / Policy Editor Policy Editor Re…" at bounding box center [551, 249] width 777 height 499
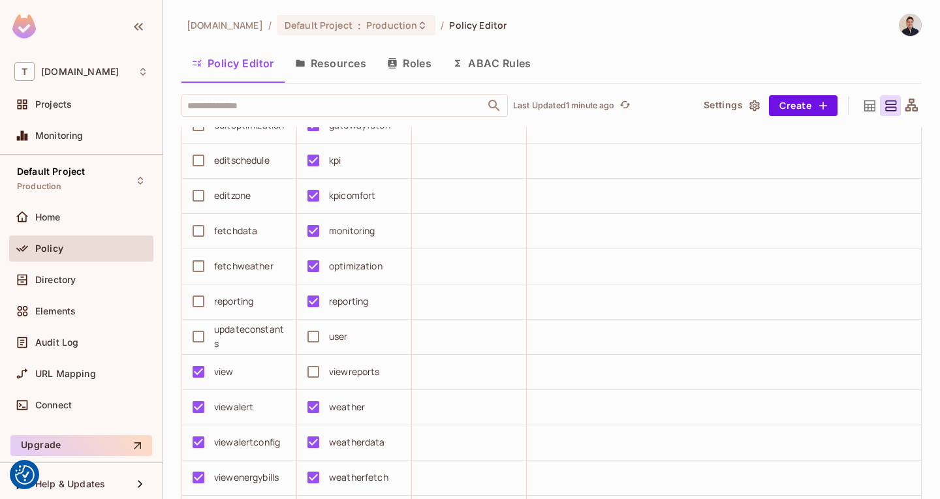
scroll to position [2060, 0]
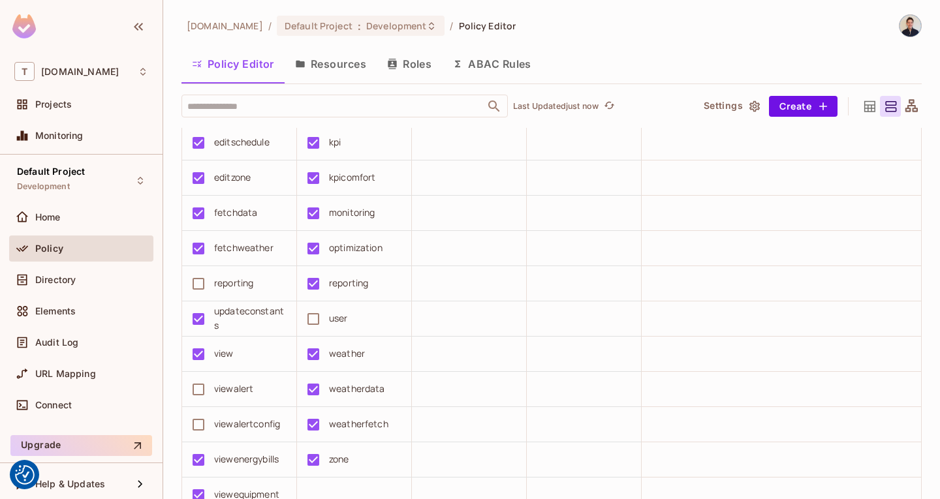
scroll to position [1240, 0]
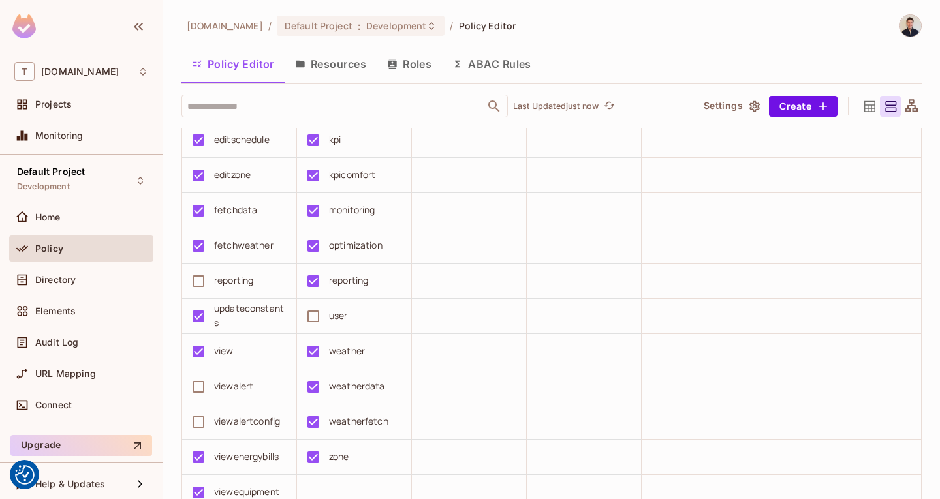
click at [371, 37] on div "[DOMAIN_NAME] / Default Project : Development / Policy Editor" at bounding box center [348, 25] width 334 height 23
click at [392, 35] on div "Default Project : Development" at bounding box center [361, 26] width 168 height 20
click at [426, 28] on div at bounding box center [470, 249] width 940 height 499
click at [405, 24] on span "Development" at bounding box center [396, 26] width 60 height 12
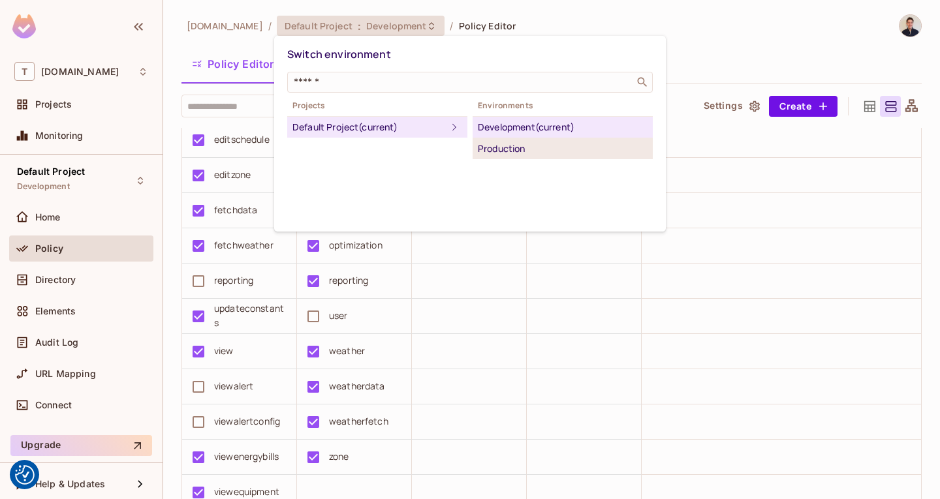
click at [493, 143] on div "Production" at bounding box center [563, 149] width 170 height 16
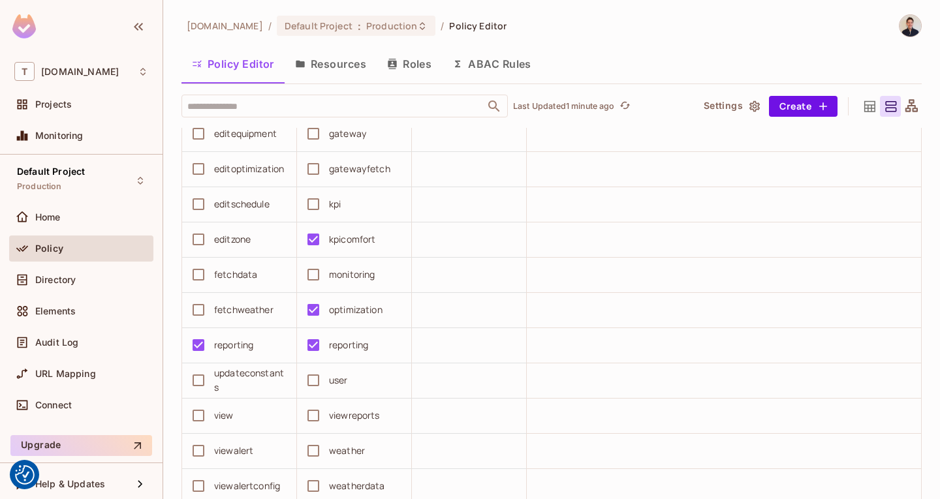
scroll to position [5459, 0]
